Goal: Obtain resource: Download file/media

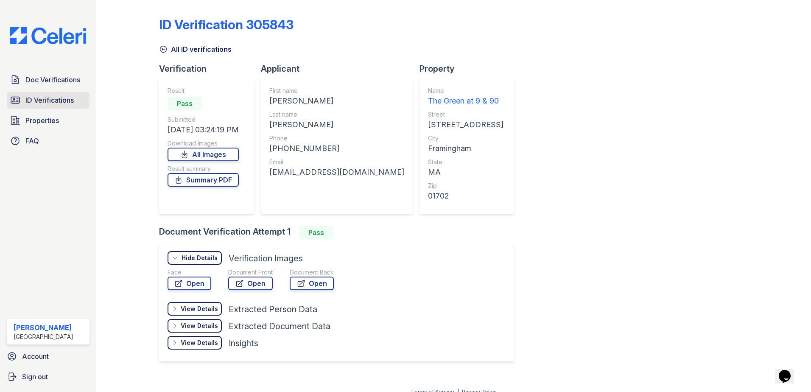
click at [46, 100] on span "ID Verifications" at bounding box center [49, 100] width 48 height 10
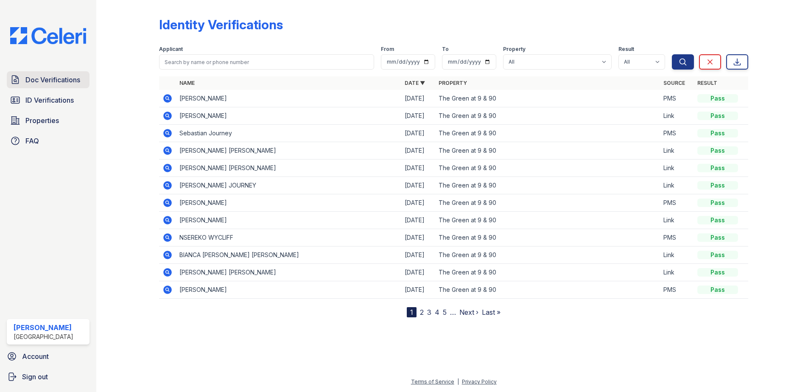
click at [59, 76] on span "Doc Verifications" at bounding box center [52, 80] width 55 height 10
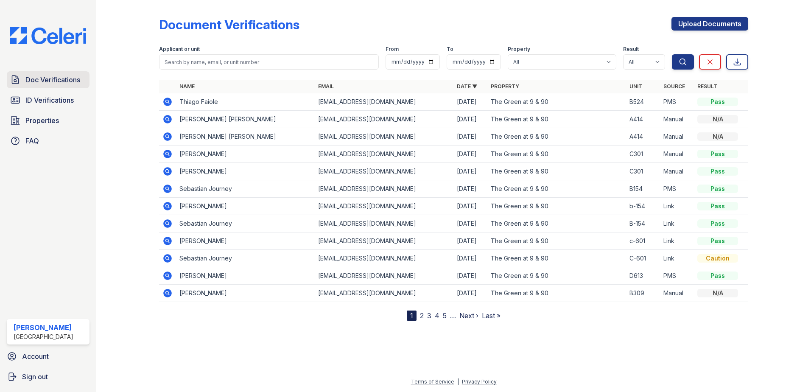
click at [59, 76] on span "Doc Verifications" at bounding box center [52, 80] width 55 height 10
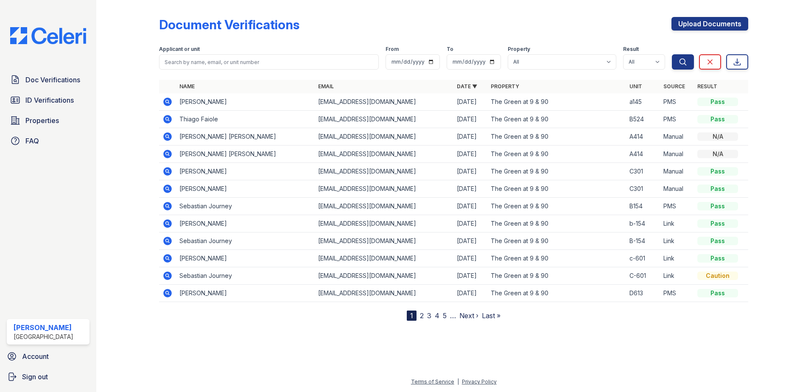
click at [165, 103] on icon at bounding box center [167, 102] width 8 height 8
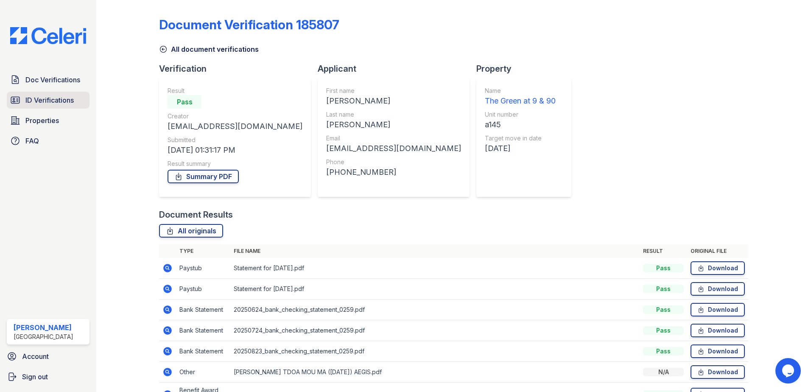
click at [55, 98] on span "ID Verifications" at bounding box center [49, 100] width 48 height 10
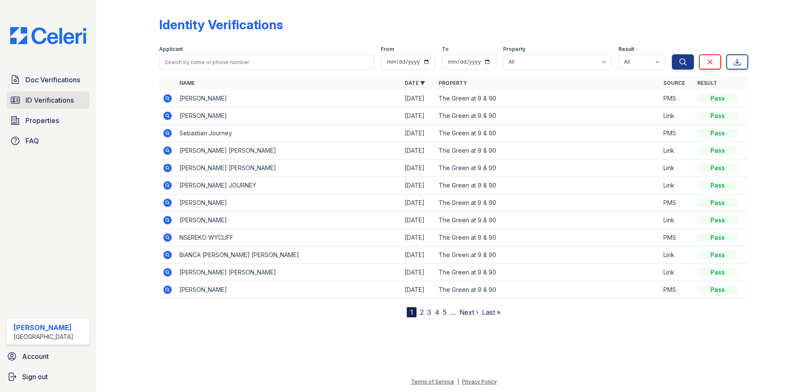
click at [56, 99] on span "ID Verifications" at bounding box center [49, 100] width 48 height 10
click at [38, 123] on span "Properties" at bounding box center [42, 120] width 34 height 10
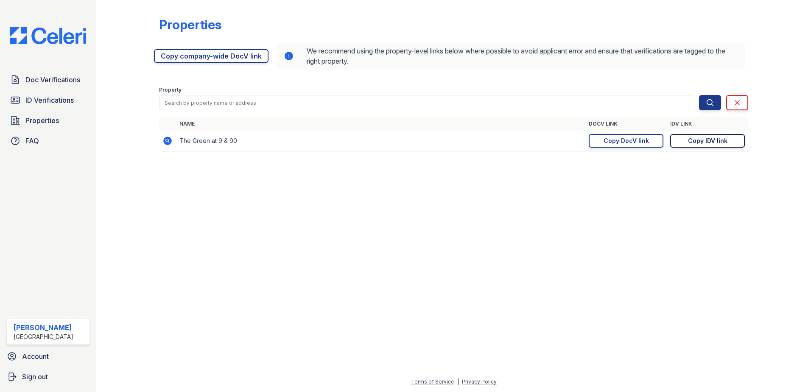
click at [707, 141] on div "Copy IDV link" at bounding box center [707, 141] width 39 height 8
click at [66, 82] on span "Doc Verifications" at bounding box center [52, 80] width 55 height 10
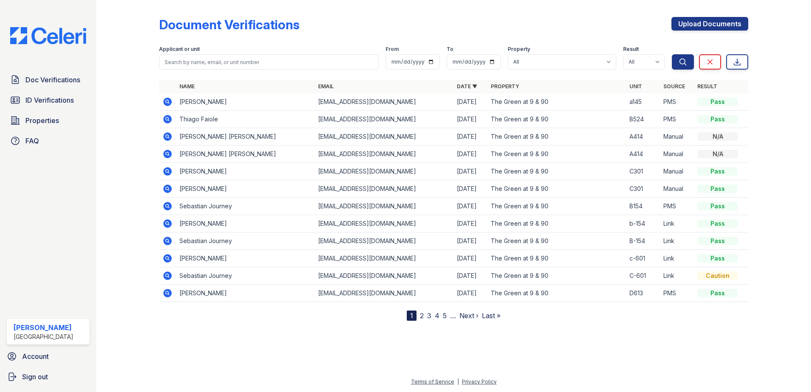
click at [163, 101] on icon at bounding box center [168, 102] width 10 height 10
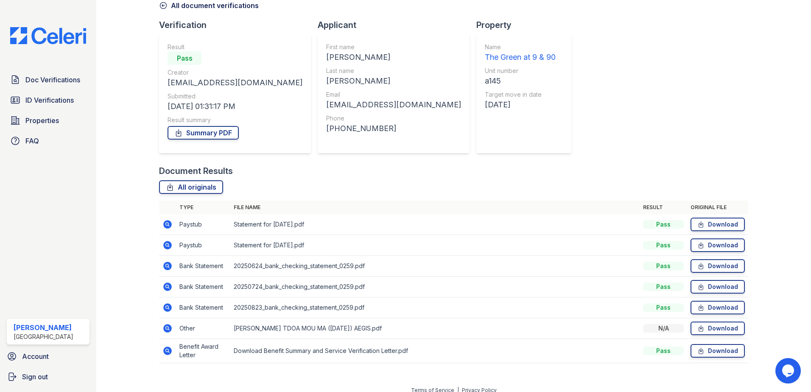
scroll to position [52, 0]
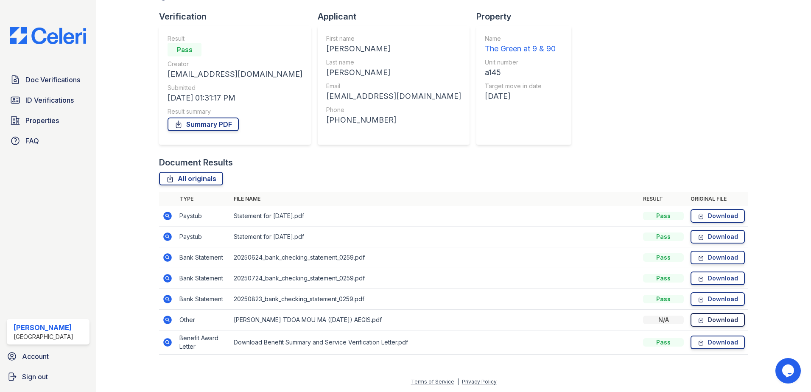
click at [710, 319] on link "Download" at bounding box center [718, 320] width 54 height 14
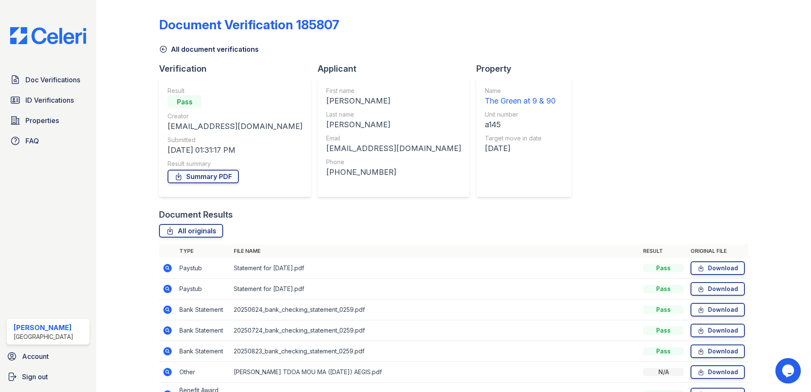
scroll to position [42, 0]
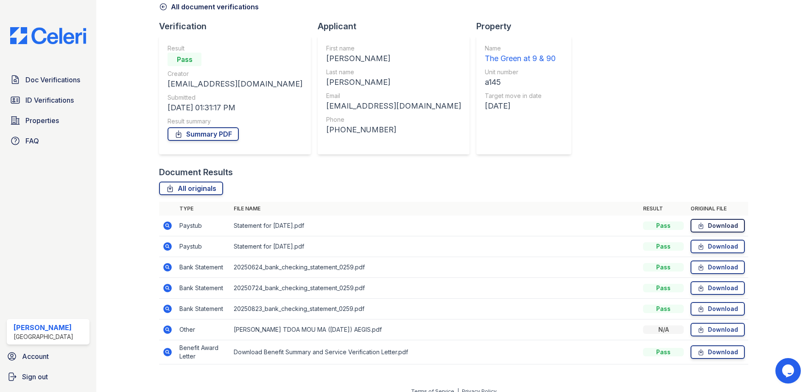
click at [702, 224] on link "Download" at bounding box center [718, 226] width 54 height 14
click at [701, 244] on link "Download" at bounding box center [718, 247] width 54 height 14
click at [710, 329] on link "Download" at bounding box center [718, 330] width 54 height 14
click at [167, 352] on icon at bounding box center [167, 352] width 2 height 2
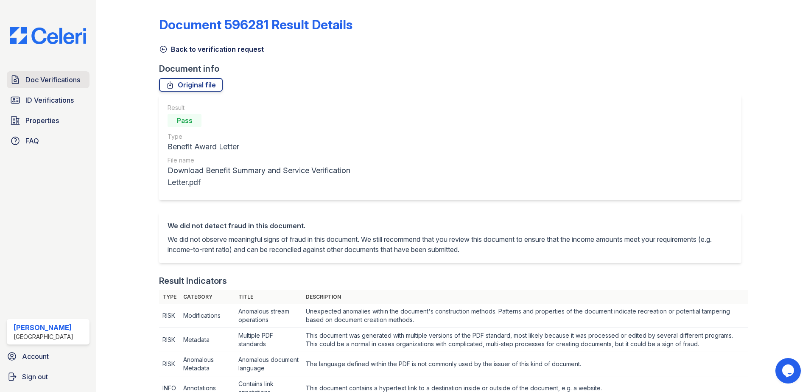
click at [59, 77] on span "Doc Verifications" at bounding box center [52, 80] width 55 height 10
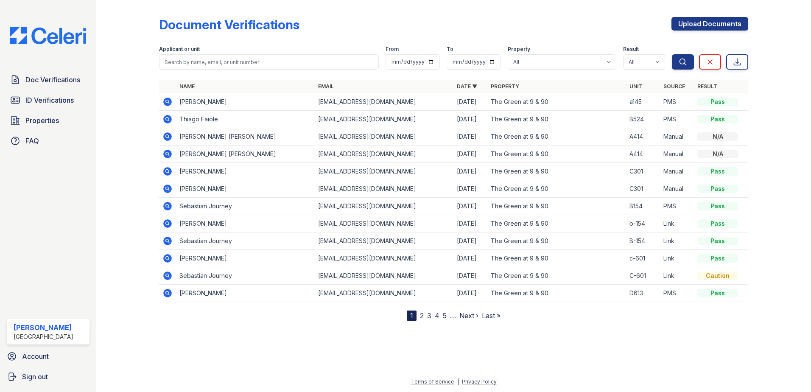
click at [166, 101] on icon at bounding box center [167, 101] width 2 height 2
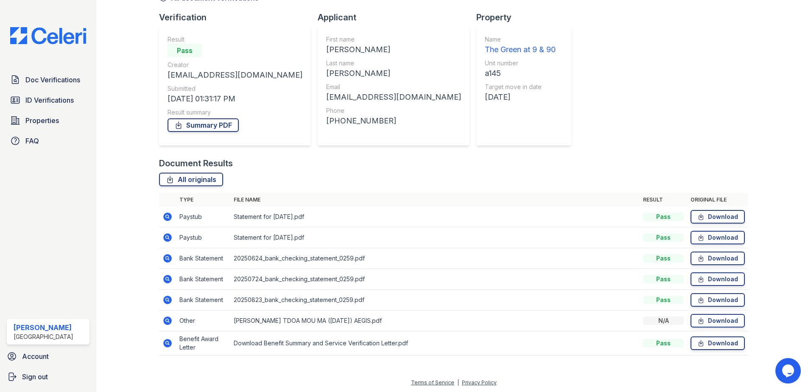
scroll to position [52, 0]
click at [720, 338] on link "Download" at bounding box center [718, 343] width 54 height 14
click at [67, 99] on span "ID Verifications" at bounding box center [49, 100] width 48 height 10
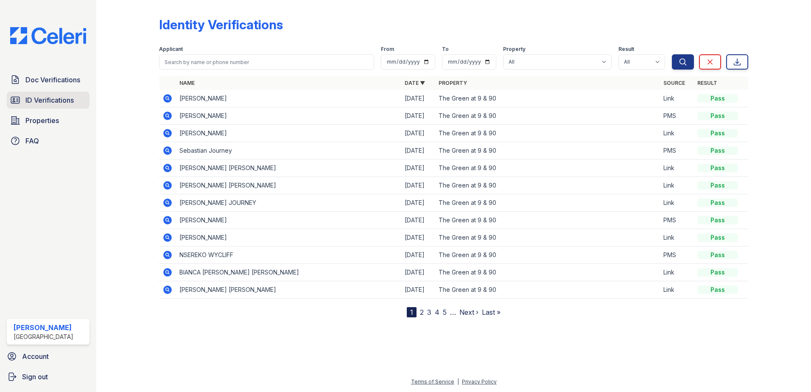
click at [72, 98] on span "ID Verifications" at bounding box center [49, 100] width 48 height 10
click at [168, 97] on icon at bounding box center [167, 98] width 2 height 2
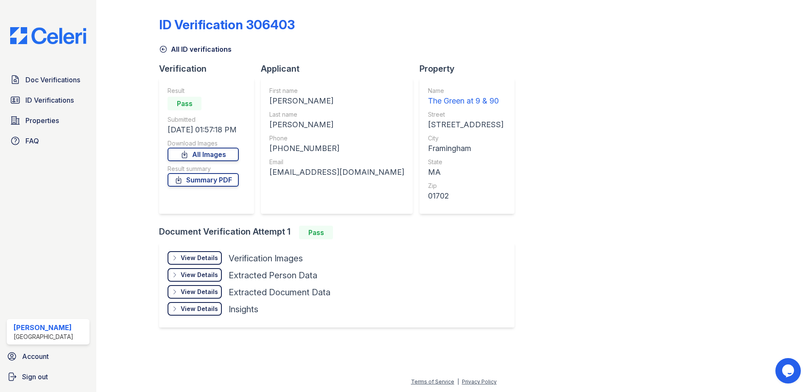
click at [207, 257] on div "View Details" at bounding box center [199, 258] width 37 height 8
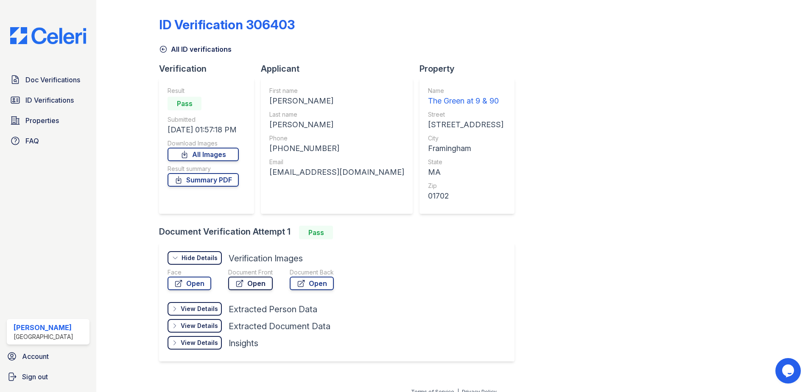
click at [247, 281] on link "Open" at bounding box center [250, 284] width 45 height 14
